Goal: Entertainment & Leisure: Consume media (video, audio)

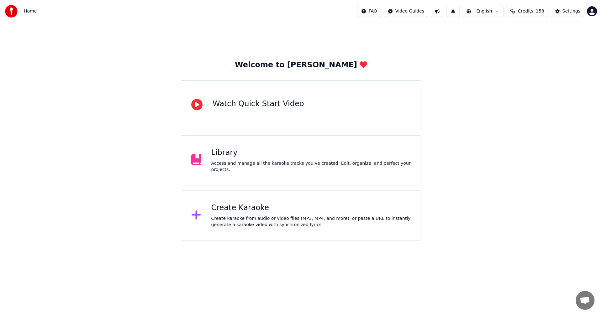
click at [357, 143] on div "Library Access and manage all the karaoke tracks you’ve created. Edit, organize…" at bounding box center [301, 160] width 241 height 50
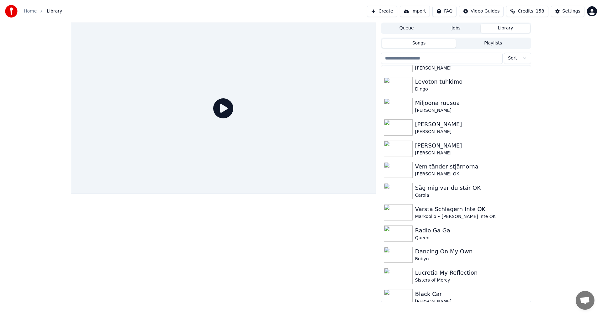
scroll to position [1113, 0]
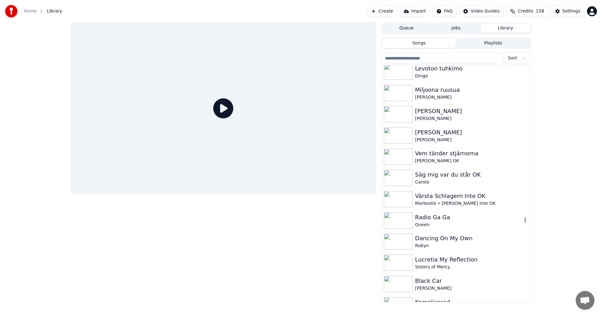
click at [451, 214] on div "Radio Ga Ga" at bounding box center [468, 217] width 107 height 9
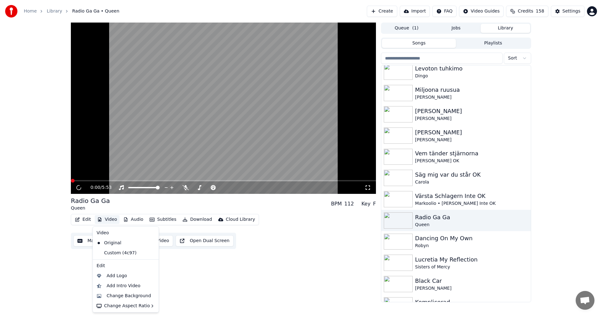
click at [115, 219] on button "Video" at bounding box center [107, 219] width 25 height 9
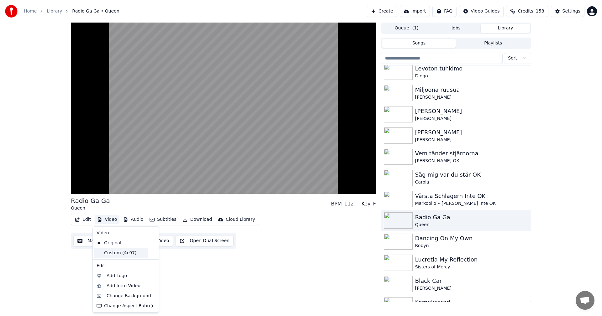
click at [118, 250] on div "Custom (4c97)" at bounding box center [121, 253] width 54 height 10
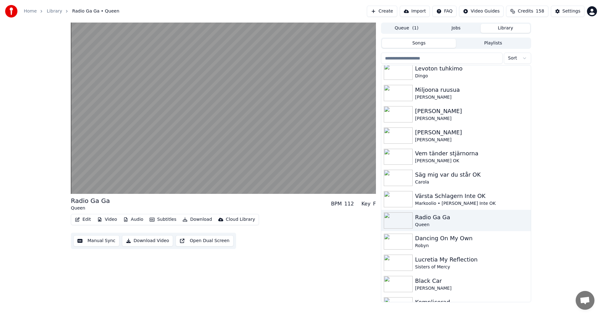
click at [113, 213] on div "Radio Ga Ga Queen BPM 112 Key F Edit Video Audio Subtitles Download Cloud Libra…" at bounding box center [223, 223] width 305 height 53
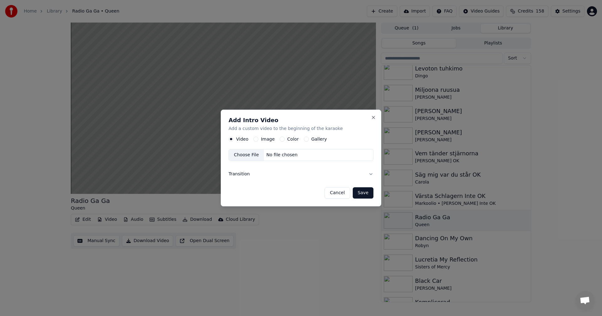
click at [304, 139] on button "Gallery" at bounding box center [306, 139] width 5 height 5
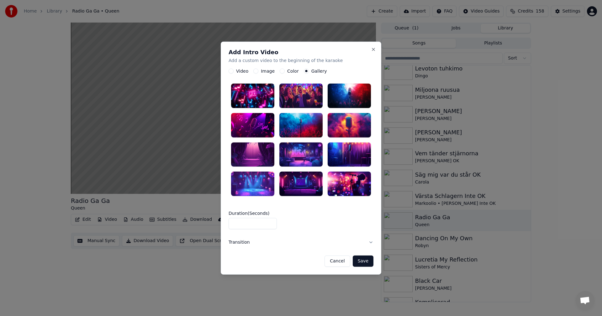
click at [351, 125] on div at bounding box center [349, 125] width 43 height 24
click at [369, 260] on button "Save" at bounding box center [363, 261] width 21 height 11
click at [362, 261] on button "Save" at bounding box center [363, 261] width 21 height 11
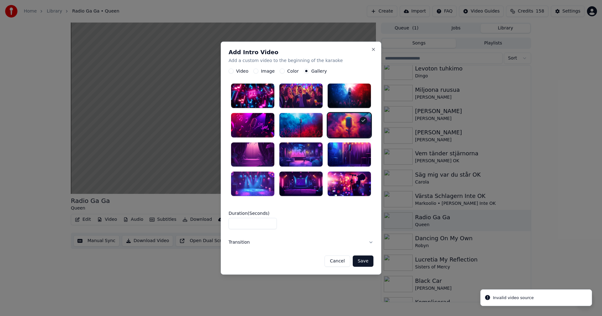
click at [306, 130] on div at bounding box center [300, 125] width 43 height 24
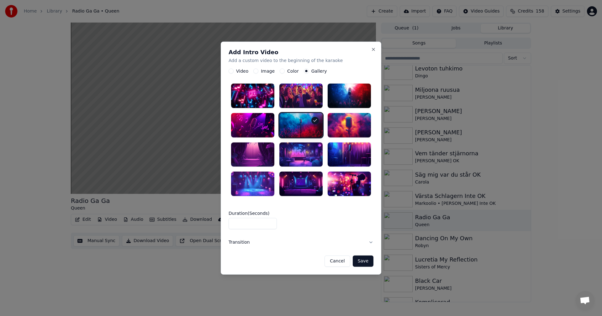
click at [365, 262] on button "Save" at bounding box center [363, 261] width 21 height 11
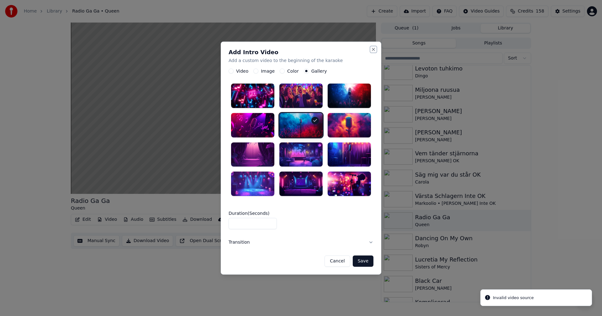
click at [372, 52] on button "Close" at bounding box center [373, 49] width 5 height 5
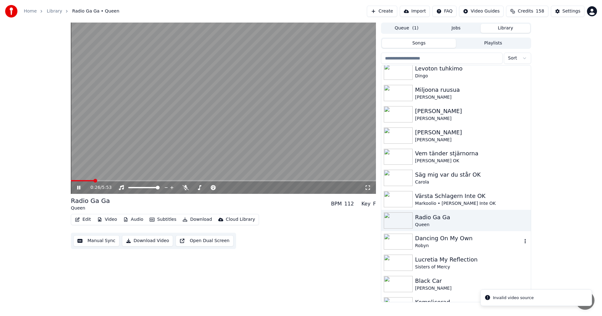
click at [447, 237] on div "Dancing On My Own" at bounding box center [468, 238] width 107 height 9
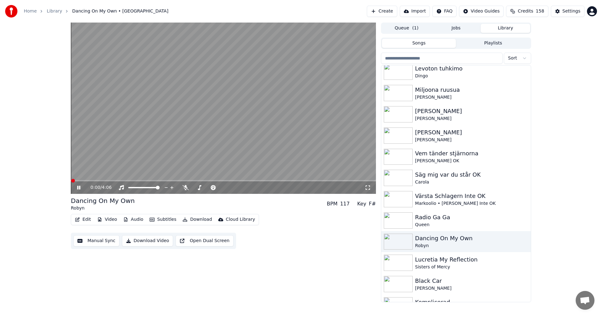
click at [111, 219] on button "Video" at bounding box center [107, 219] width 25 height 9
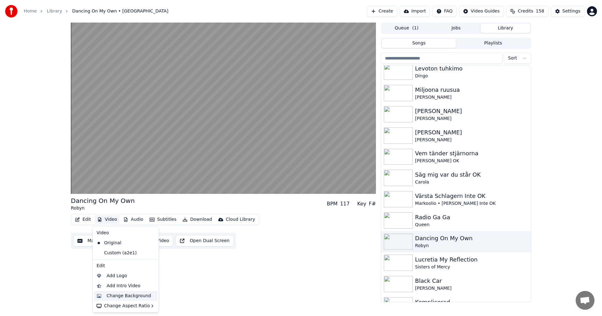
click at [147, 301] on div "Change Background" at bounding box center [125, 296] width 63 height 10
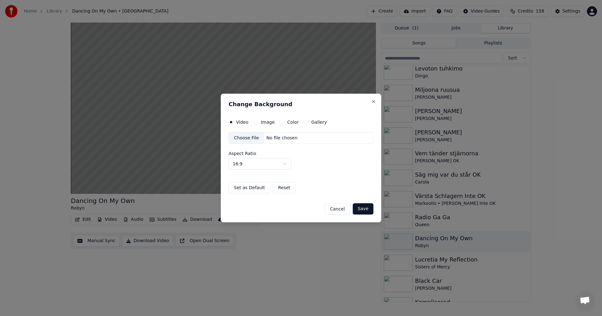
click at [306, 125] on div "Video Image Color Gallery Choose File No file chosen Aspect Ratio 16:9 **** ***…" at bounding box center [301, 157] width 145 height 74
click at [304, 124] on div "Gallery" at bounding box center [315, 122] width 23 height 5
click at [304, 124] on button "Gallery" at bounding box center [306, 122] width 5 height 5
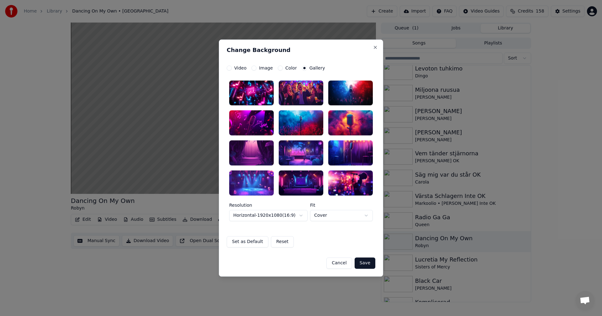
click at [308, 155] on div at bounding box center [301, 153] width 45 height 25
click at [309, 154] on div at bounding box center [301, 153] width 45 height 25
click at [366, 265] on button "Save" at bounding box center [365, 263] width 21 height 11
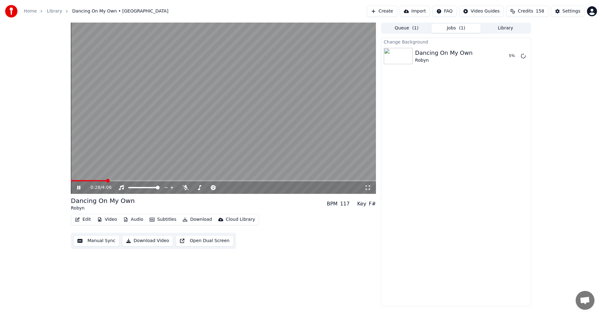
click at [78, 184] on div "0:28 / 4:06" at bounding box center [223, 188] width 305 height 13
click at [78, 189] on icon at bounding box center [78, 188] width 3 height 4
click at [511, 25] on button "Library" at bounding box center [506, 28] width 50 height 9
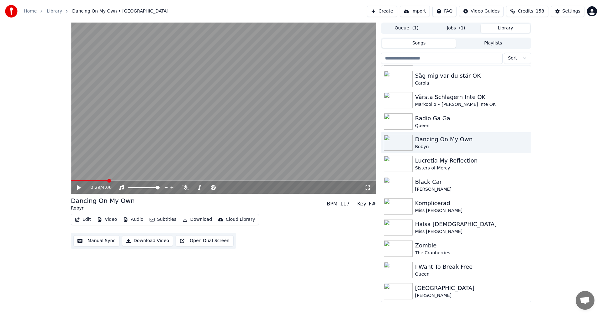
scroll to position [1199, 0]
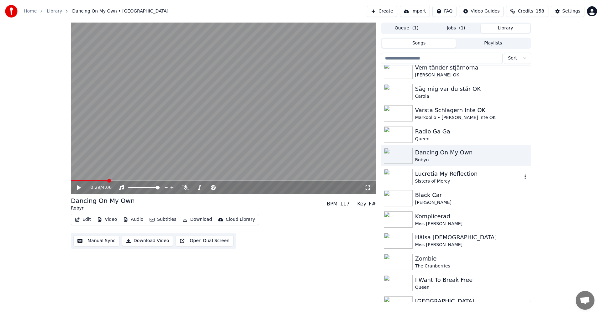
click at [489, 177] on div "Lucretia My Reflection" at bounding box center [468, 174] width 107 height 9
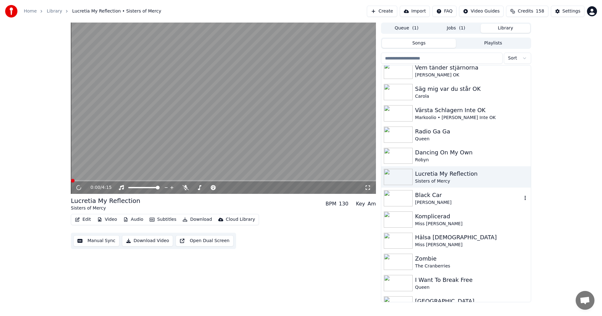
click at [440, 202] on div "[PERSON_NAME]" at bounding box center [468, 203] width 107 height 6
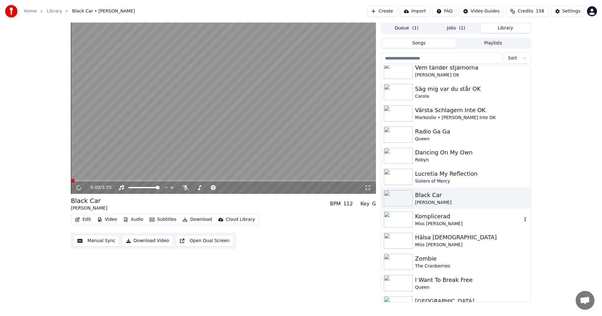
click at [457, 218] on div "Komplicerad" at bounding box center [468, 216] width 107 height 9
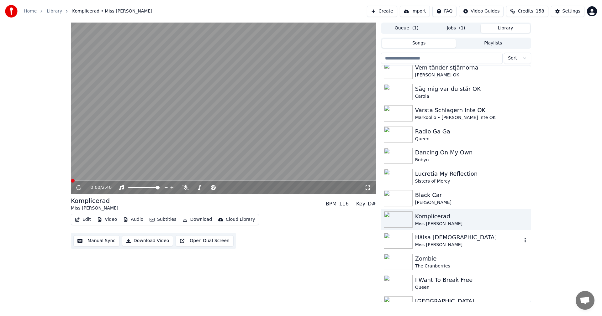
click at [450, 235] on div "Hälsa [DEMOGRAPHIC_DATA]" at bounding box center [468, 237] width 107 height 9
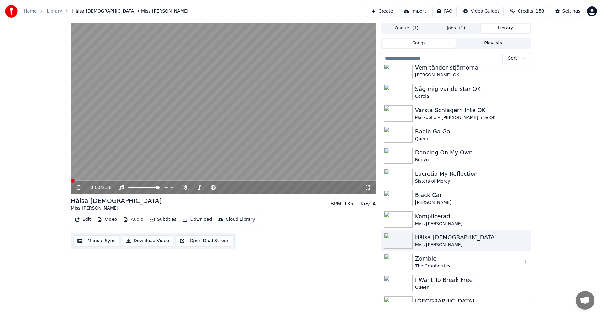
click at [436, 261] on div "Zombie" at bounding box center [468, 259] width 107 height 9
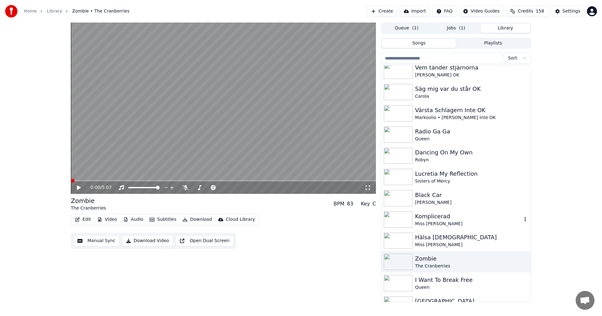
click at [437, 229] on div "Komplicerad Miss [PERSON_NAME]" at bounding box center [456, 219] width 150 height 21
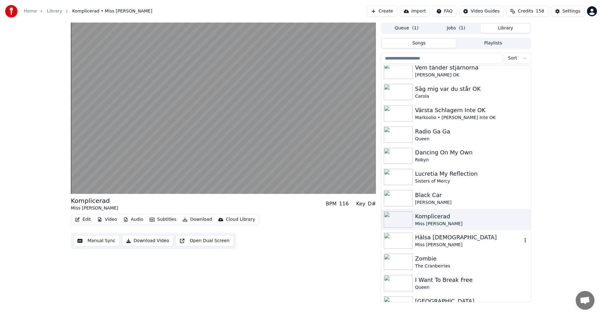
click at [448, 236] on div "Hälsa [DEMOGRAPHIC_DATA]" at bounding box center [468, 237] width 107 height 9
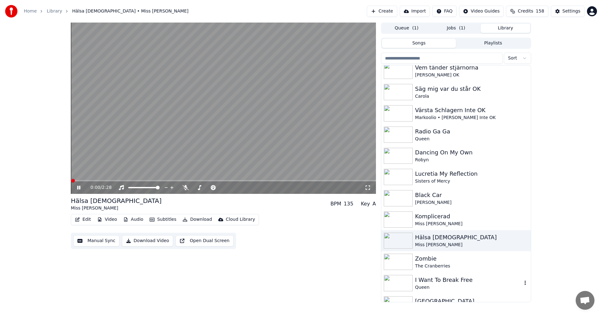
click at [436, 275] on div "I Want To Break Free Queen" at bounding box center [456, 283] width 150 height 21
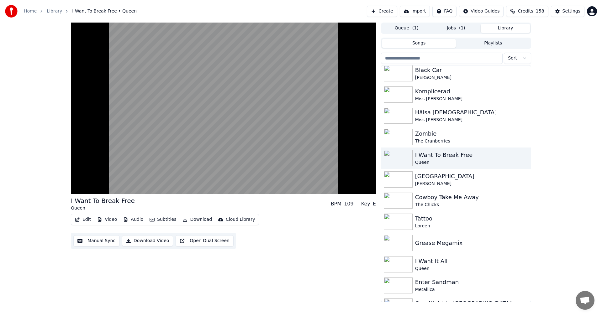
scroll to position [1325, 0]
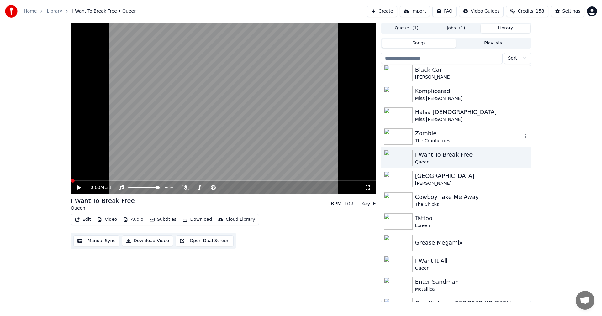
click at [448, 135] on div "Zombie" at bounding box center [468, 133] width 107 height 9
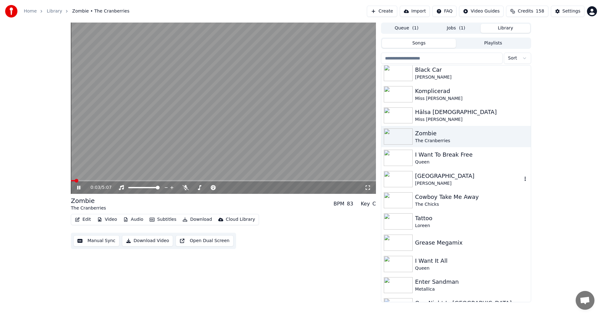
click at [437, 176] on div "[GEOGRAPHIC_DATA]" at bounding box center [468, 176] width 107 height 9
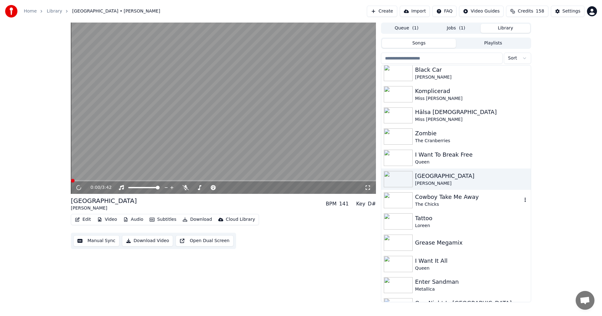
click at [434, 200] on div "Cowboy Take Me Away" at bounding box center [468, 197] width 107 height 9
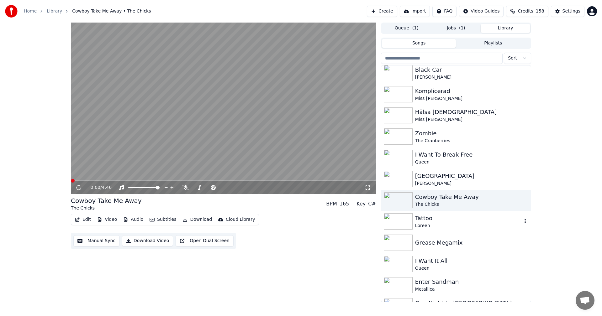
click at [440, 219] on div "Tattoo" at bounding box center [468, 218] width 107 height 9
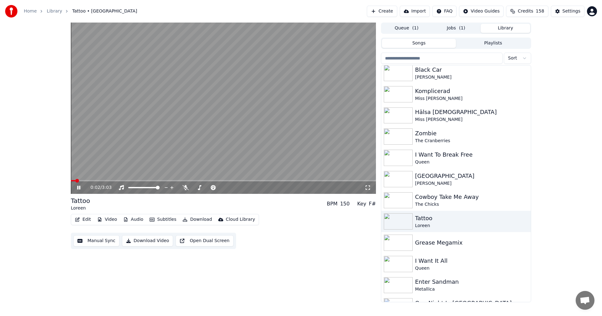
click at [114, 221] on button "Video" at bounding box center [107, 219] width 25 height 9
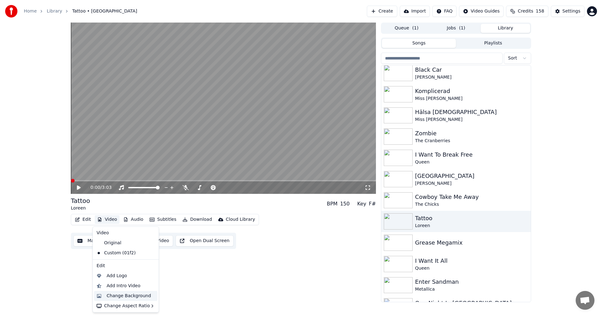
click at [126, 293] on div "Change Background" at bounding box center [129, 296] width 45 height 6
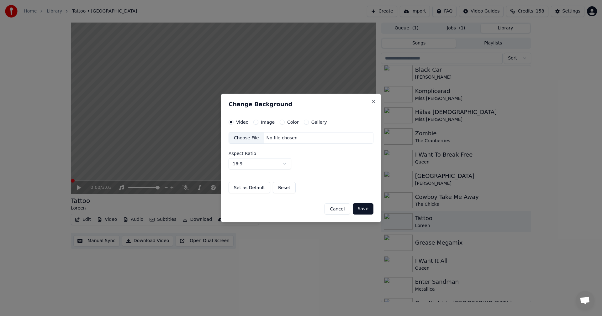
click at [304, 124] on button "Gallery" at bounding box center [306, 122] width 5 height 5
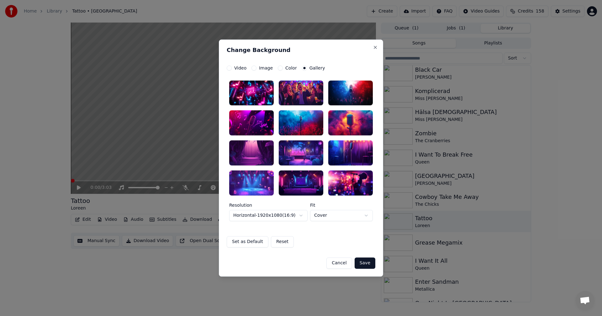
click at [336, 123] on div at bounding box center [350, 123] width 45 height 25
click at [364, 258] on button "Save" at bounding box center [365, 263] width 21 height 11
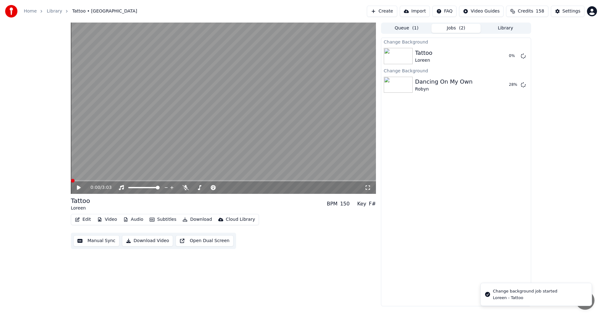
click at [514, 26] on button "Library" at bounding box center [506, 28] width 50 height 9
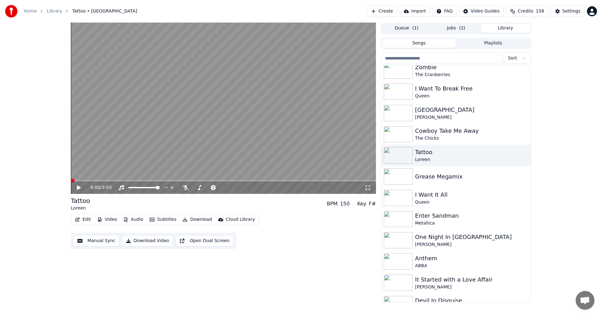
scroll to position [1398, 0]
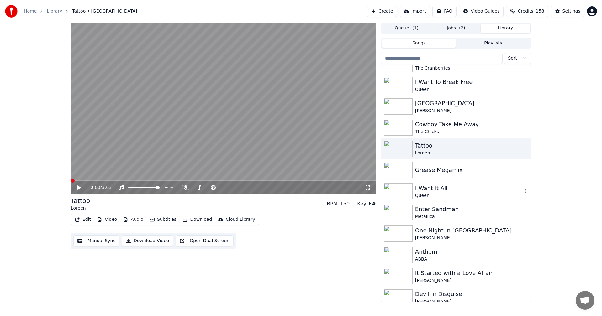
click at [478, 186] on div "I Want It All" at bounding box center [468, 188] width 107 height 9
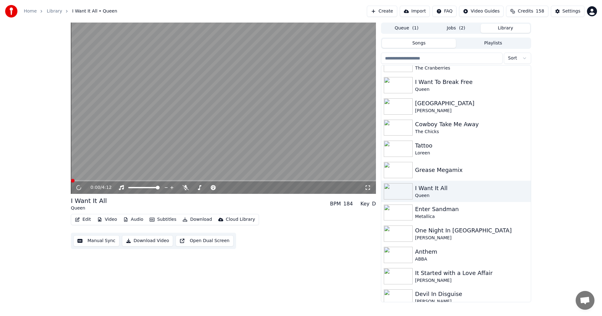
click at [114, 221] on button "Video" at bounding box center [107, 219] width 25 height 9
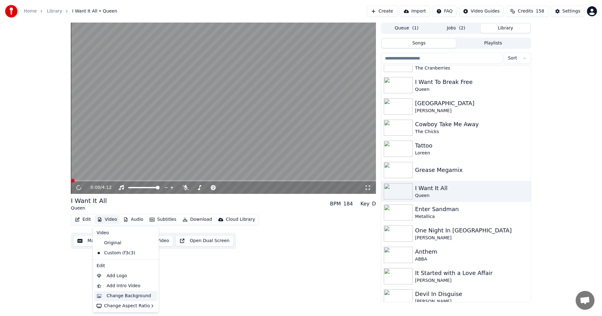
click at [135, 298] on div "Change Background" at bounding box center [129, 296] width 45 height 6
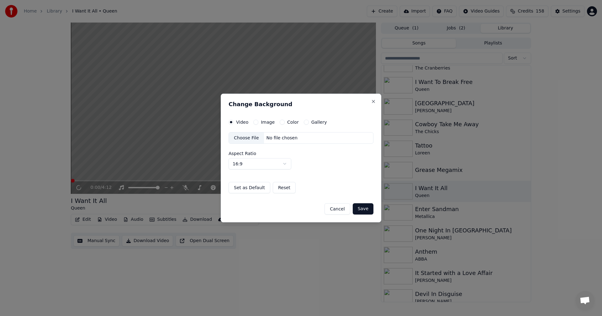
click at [304, 122] on button "Gallery" at bounding box center [306, 122] width 5 height 5
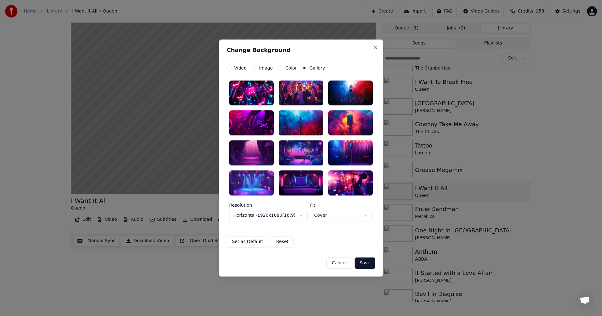
click at [314, 185] on div at bounding box center [301, 183] width 45 height 25
click at [364, 263] on button "Save" at bounding box center [365, 263] width 21 height 11
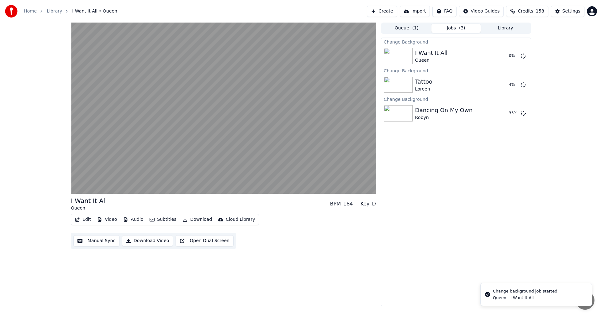
click at [509, 28] on button "Library" at bounding box center [506, 28] width 50 height 9
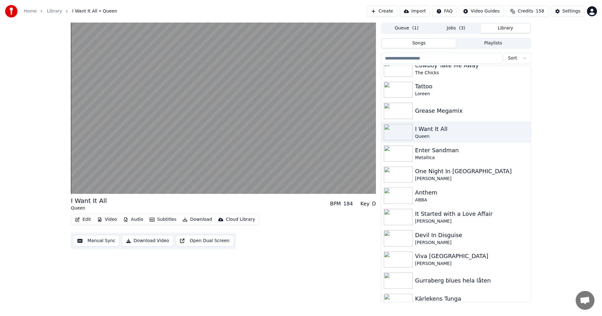
scroll to position [1464, 0]
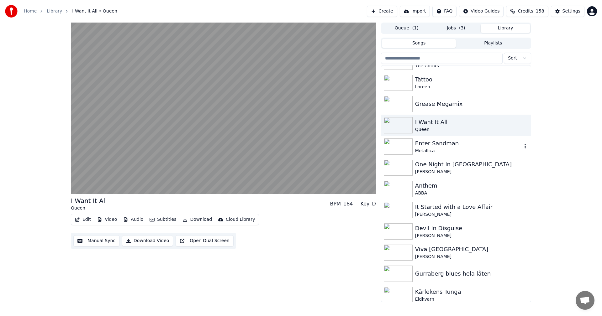
click at [479, 149] on div "Metallica" at bounding box center [468, 151] width 107 height 6
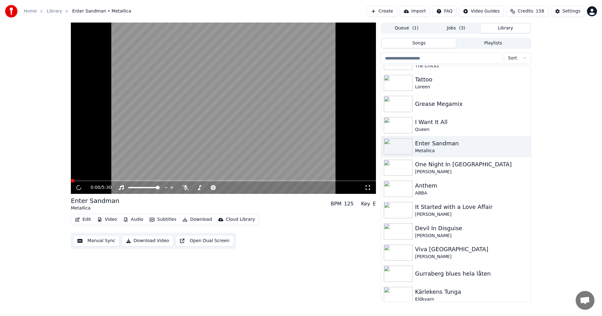
click at [113, 222] on button "Video" at bounding box center [107, 219] width 25 height 9
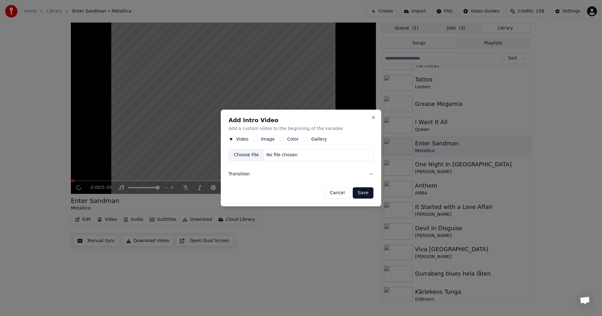
click at [300, 137] on div "Video Image Color Gallery" at bounding box center [278, 139] width 98 height 5
click at [304, 139] on button "Gallery" at bounding box center [306, 139] width 5 height 5
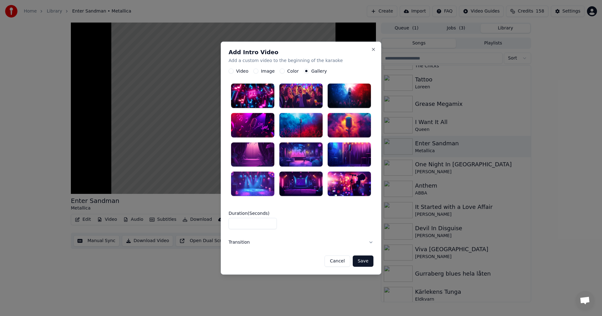
click at [310, 188] on div at bounding box center [300, 184] width 43 height 24
click at [365, 259] on button "Save" at bounding box center [363, 261] width 21 height 11
click at [365, 263] on button "Save" at bounding box center [363, 261] width 21 height 11
click at [372, 48] on button "Close" at bounding box center [373, 49] width 5 height 5
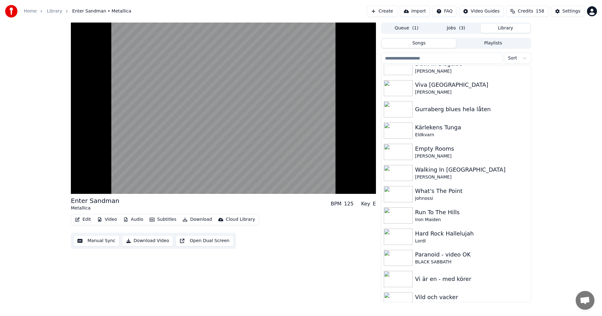
scroll to position [1630, 0]
click at [467, 137] on div "Eldkvarn" at bounding box center [468, 135] width 107 height 6
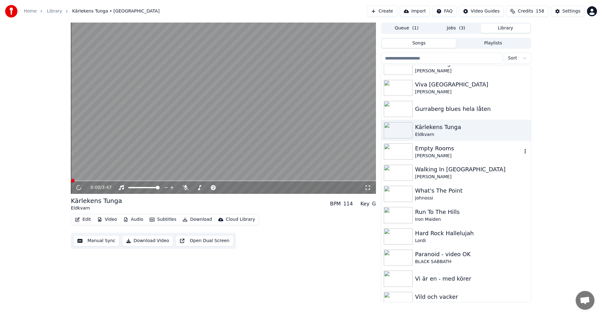
click at [459, 156] on div "[PERSON_NAME]" at bounding box center [468, 156] width 107 height 6
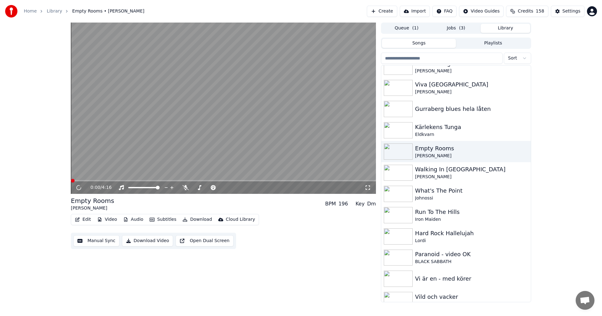
click at [108, 223] on button "Video" at bounding box center [107, 219] width 25 height 9
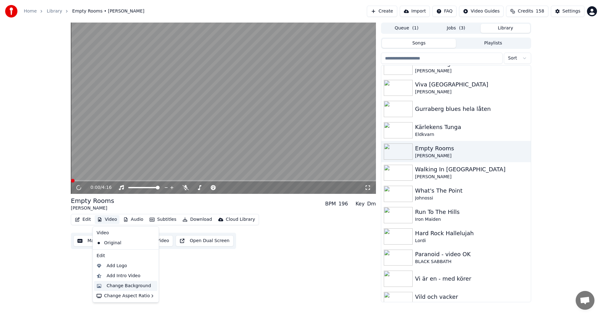
click at [124, 284] on div "Change Background" at bounding box center [129, 286] width 45 height 6
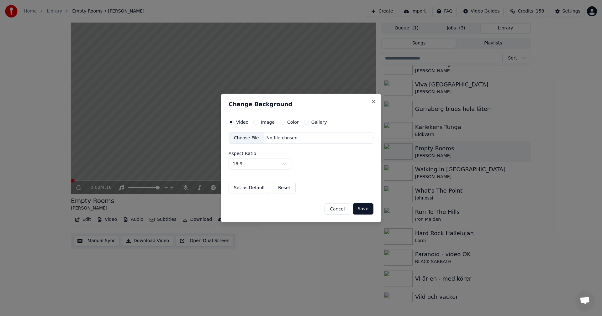
click at [304, 123] on button "Gallery" at bounding box center [306, 122] width 5 height 5
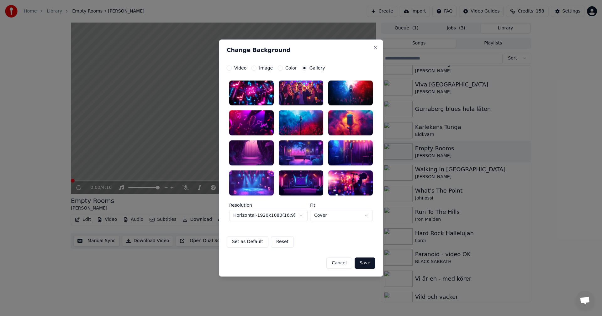
click at [301, 152] on div at bounding box center [301, 153] width 45 height 25
click at [368, 262] on button "Save" at bounding box center [365, 263] width 21 height 11
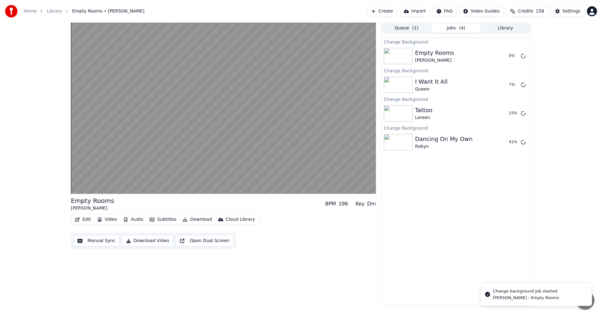
click at [505, 31] on button "Library" at bounding box center [506, 28] width 50 height 9
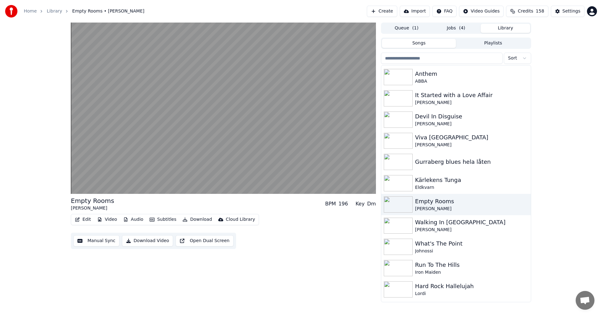
scroll to position [1577, 0]
click at [485, 222] on div "Walking In [GEOGRAPHIC_DATA]" at bounding box center [468, 222] width 107 height 9
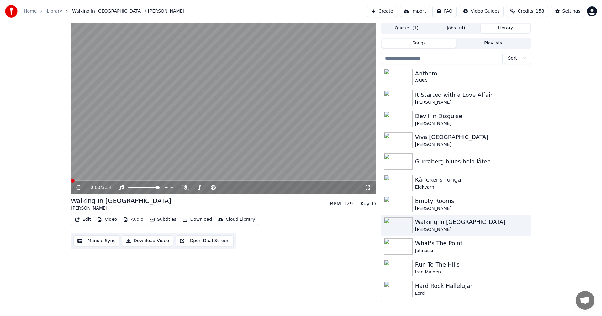
click at [100, 218] on icon "button" at bounding box center [99, 220] width 5 height 4
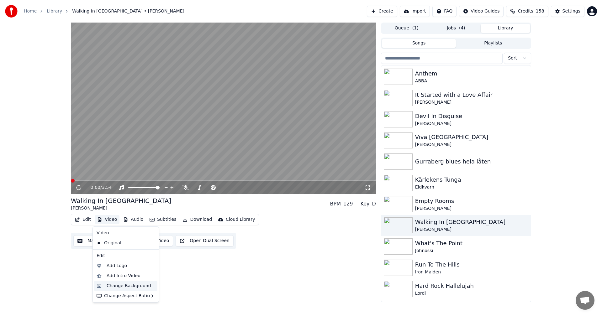
click at [120, 283] on div "Change Background" at bounding box center [129, 286] width 45 height 6
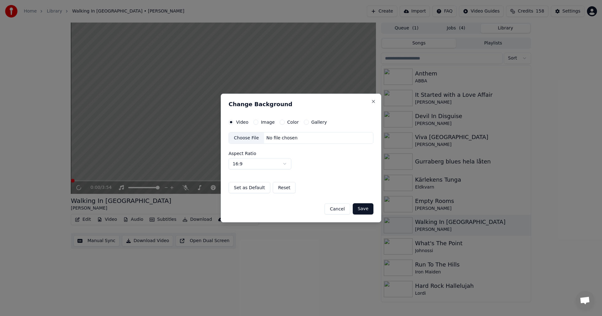
click at [306, 121] on button "Gallery" at bounding box center [306, 122] width 5 height 5
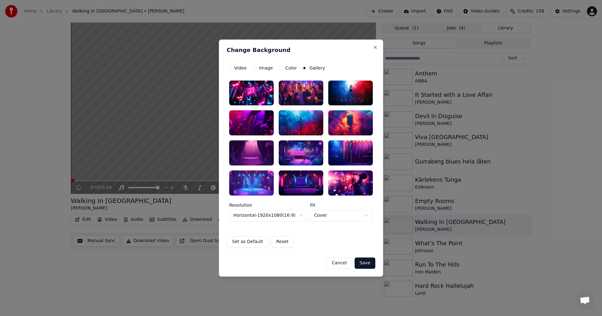
click at [302, 157] on div at bounding box center [301, 153] width 45 height 25
click at [369, 263] on button "Save" at bounding box center [365, 263] width 21 height 11
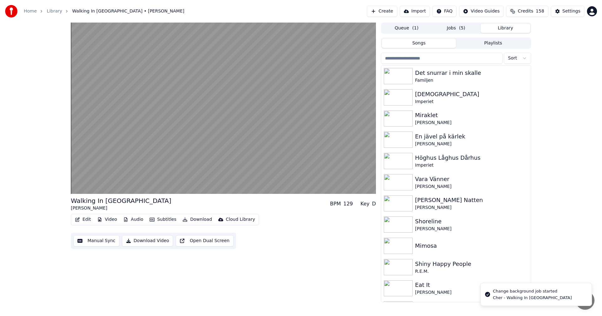
click at [514, 26] on button "Library" at bounding box center [506, 28] width 50 height 9
click at [532, 76] on div "Walking In [GEOGRAPHIC_DATA] Cher BPM 129 Key D Edit Video Audio Subtitles Down…" at bounding box center [301, 163] width 470 height 280
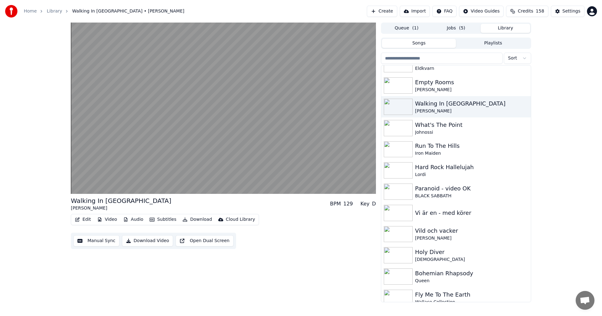
scroll to position [1709, 0]
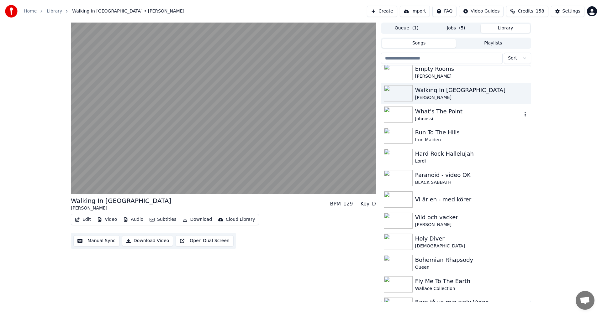
click at [480, 120] on div "Johnossi" at bounding box center [468, 119] width 107 height 6
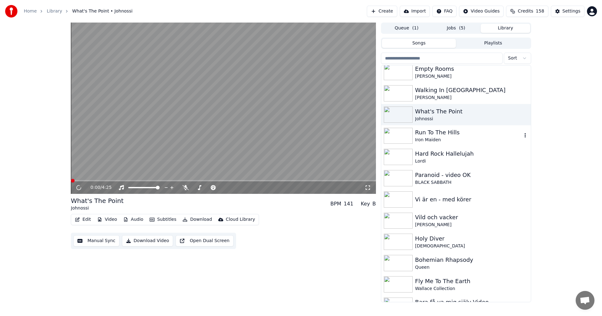
click at [468, 137] on div "Run To The Hills" at bounding box center [468, 132] width 107 height 9
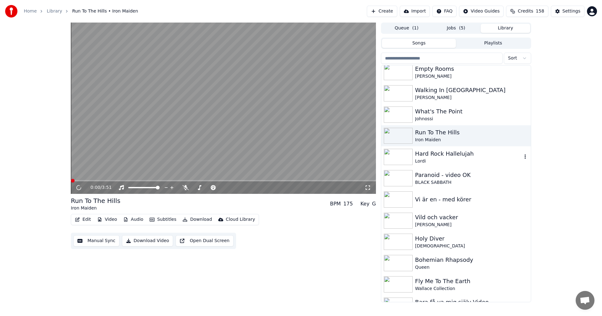
click at [450, 161] on div "Lordi" at bounding box center [468, 161] width 107 height 6
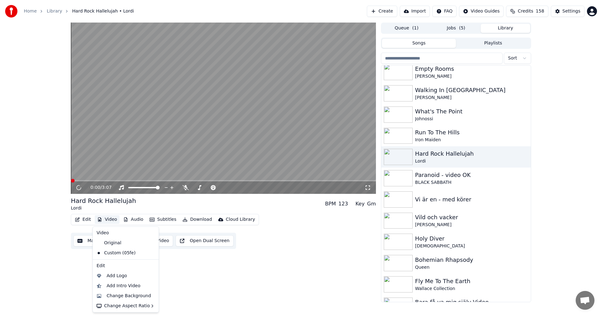
click at [115, 221] on button "Video" at bounding box center [107, 219] width 25 height 9
click at [129, 297] on div "Change Background" at bounding box center [129, 296] width 45 height 6
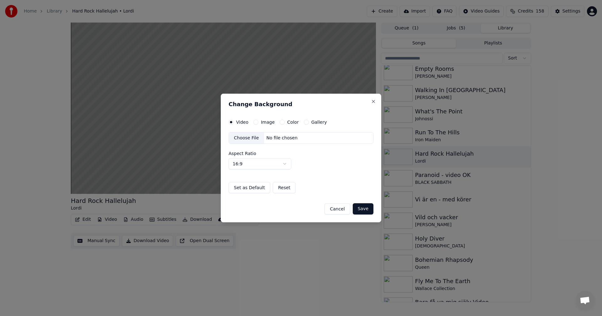
click at [305, 122] on button "Gallery" at bounding box center [306, 122] width 5 height 5
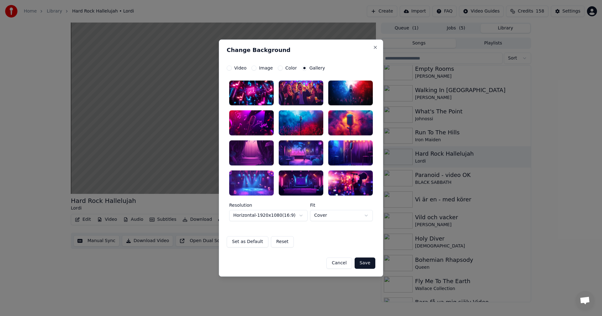
click at [337, 160] on div at bounding box center [350, 153] width 45 height 25
click at [349, 147] on div at bounding box center [350, 153] width 45 height 25
click at [312, 96] on div at bounding box center [301, 93] width 45 height 25
click at [314, 87] on div at bounding box center [316, 88] width 8 height 8
click at [370, 265] on button "Save" at bounding box center [365, 263] width 21 height 11
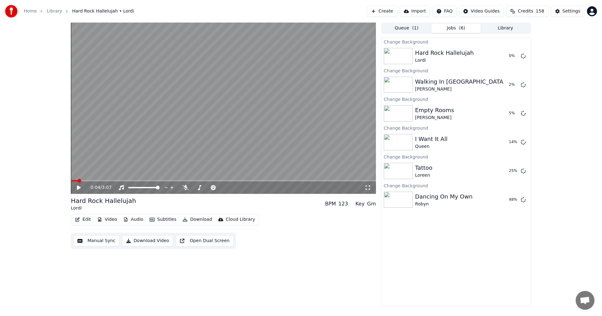
click at [508, 31] on button "Library" at bounding box center [506, 28] width 50 height 9
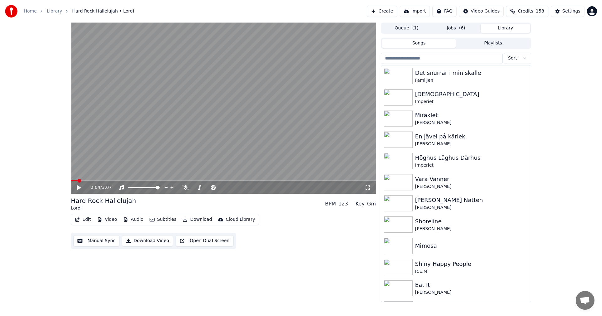
click at [82, 189] on icon at bounding box center [83, 187] width 15 height 5
click at [437, 186] on div "[PERSON_NAME]" at bounding box center [468, 187] width 107 height 6
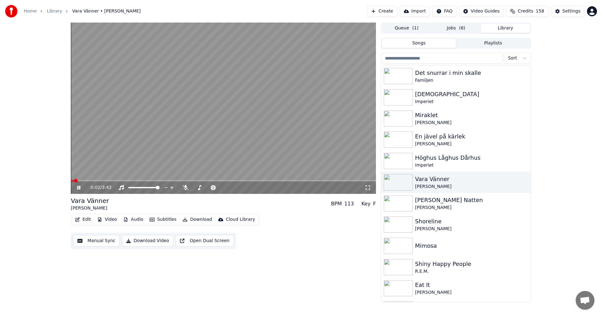
click at [78, 189] on icon at bounding box center [78, 188] width 3 height 4
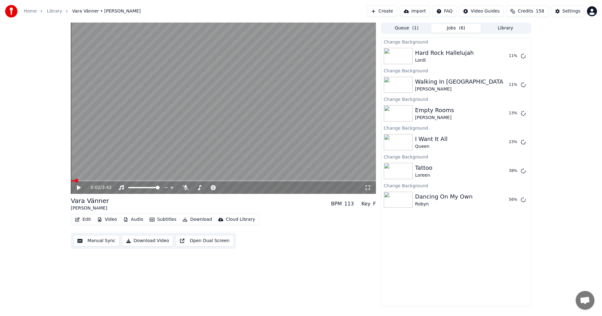
click at [468, 27] on button "Jobs ( 6 )" at bounding box center [456, 28] width 50 height 9
